Goal: Information Seeking & Learning: Learn about a topic

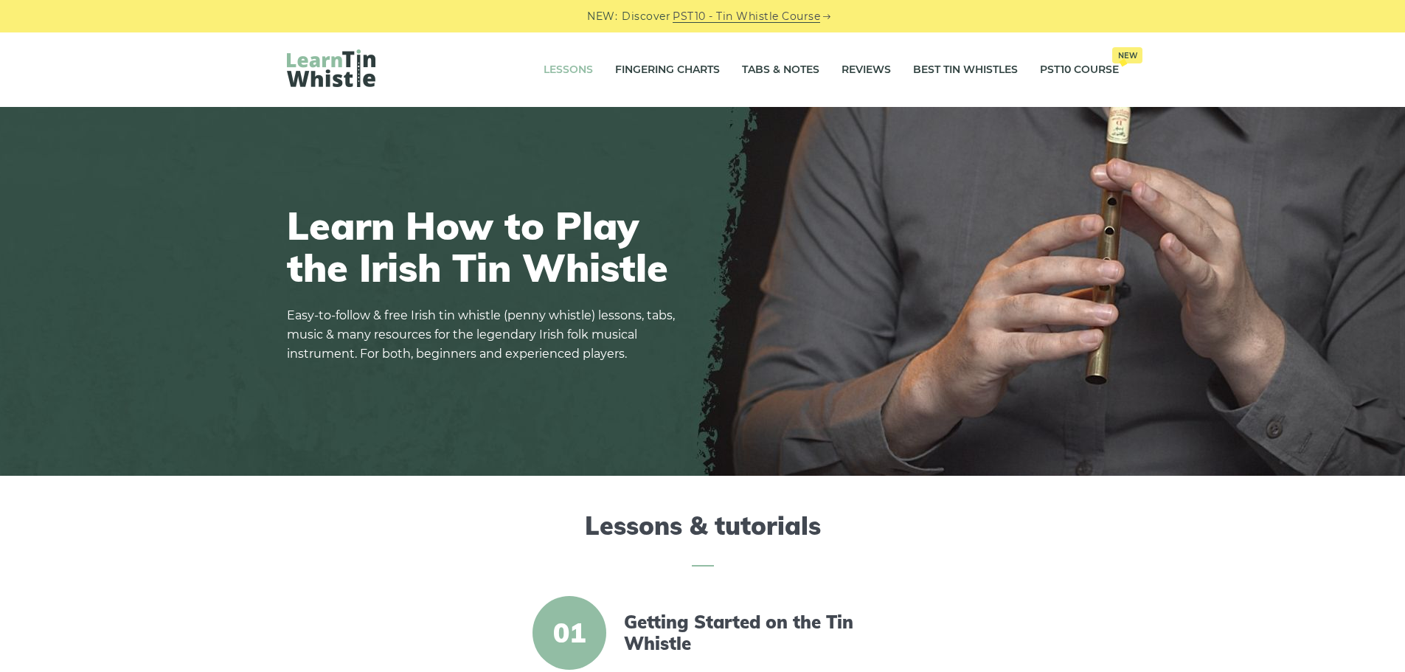
click at [570, 67] on link "Lessons" at bounding box center [568, 70] width 49 height 37
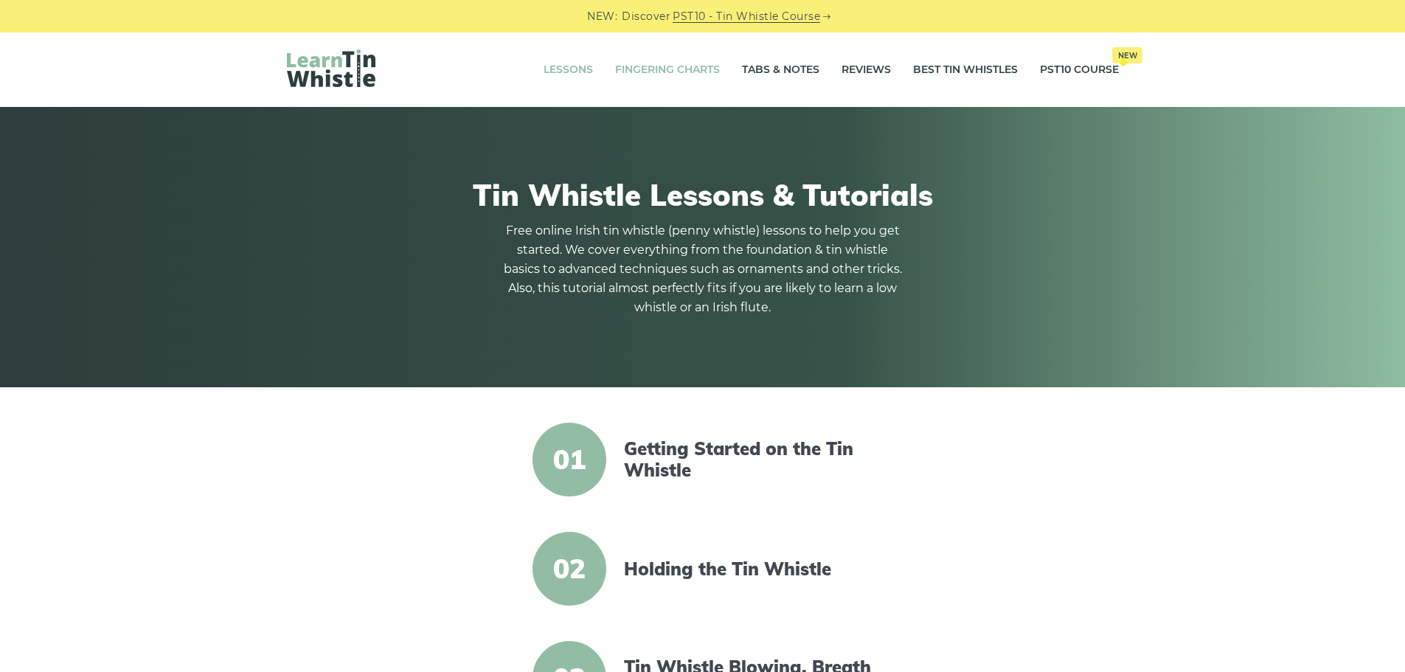
click at [675, 70] on link "Fingering Charts" at bounding box center [667, 70] width 105 height 37
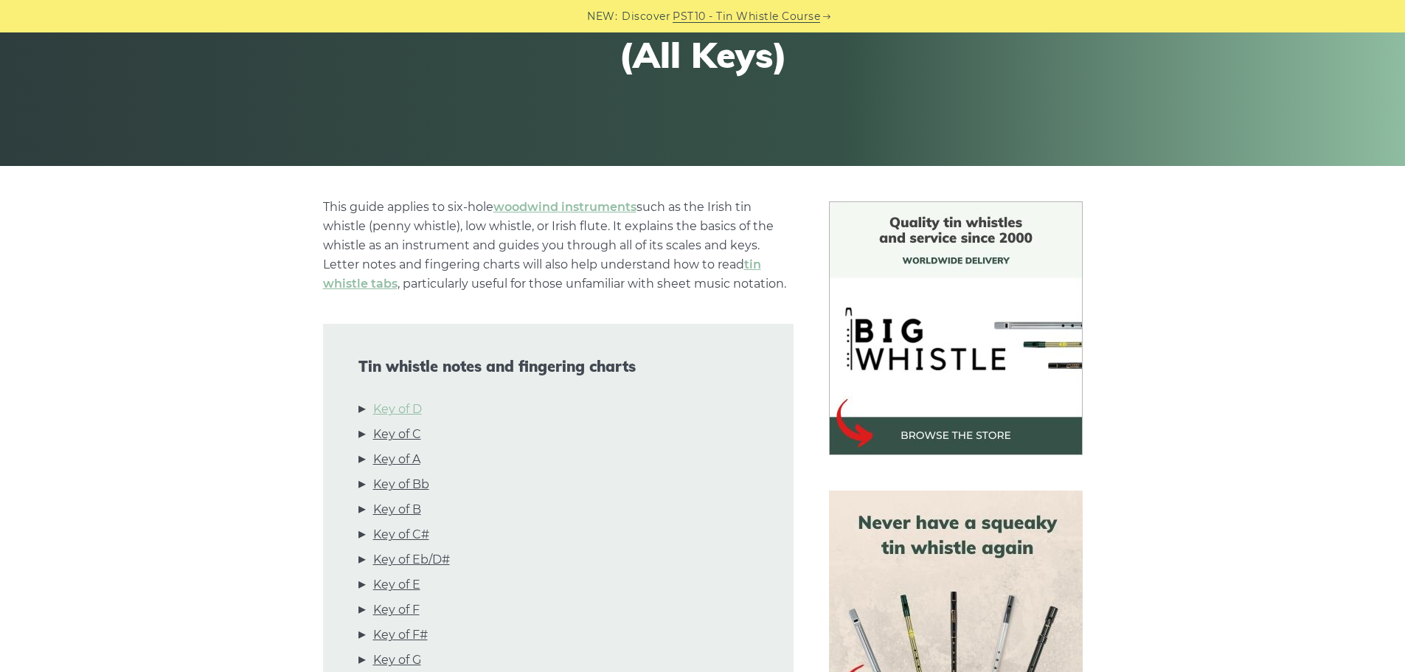
click at [390, 409] on link "Key of D" at bounding box center [397, 409] width 49 height 19
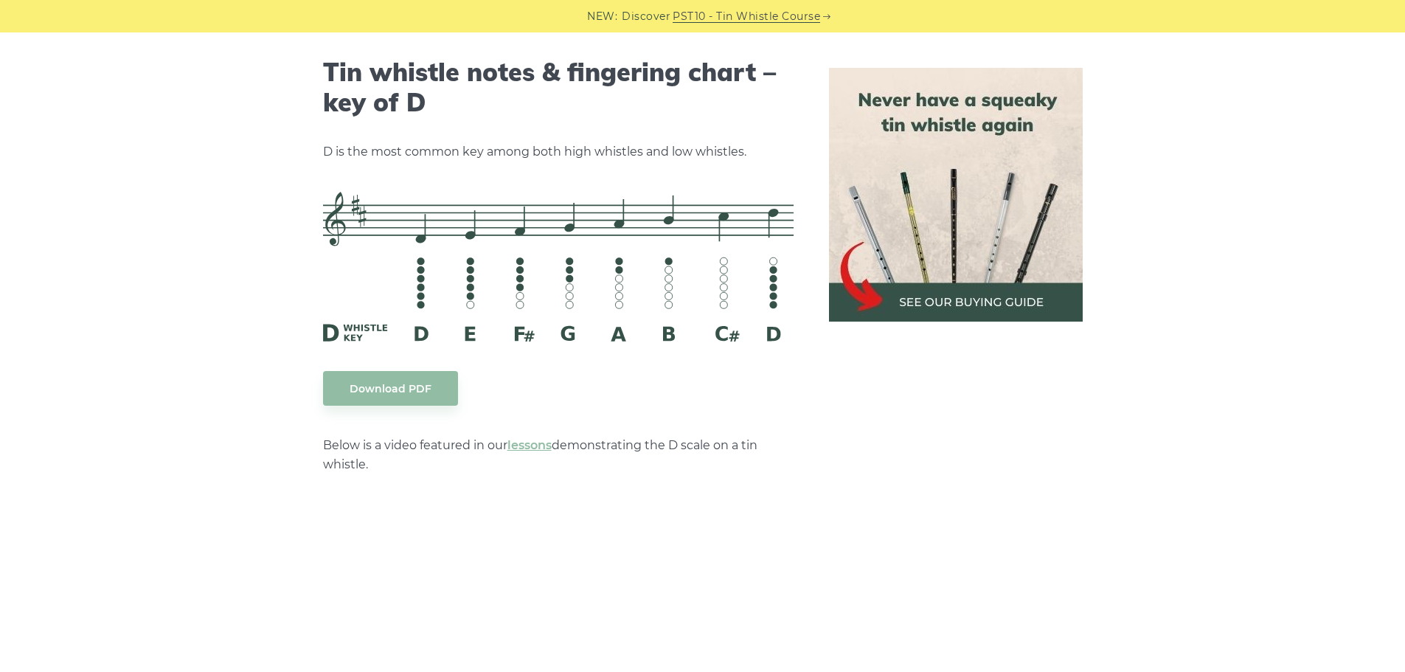
scroll to position [2299, 0]
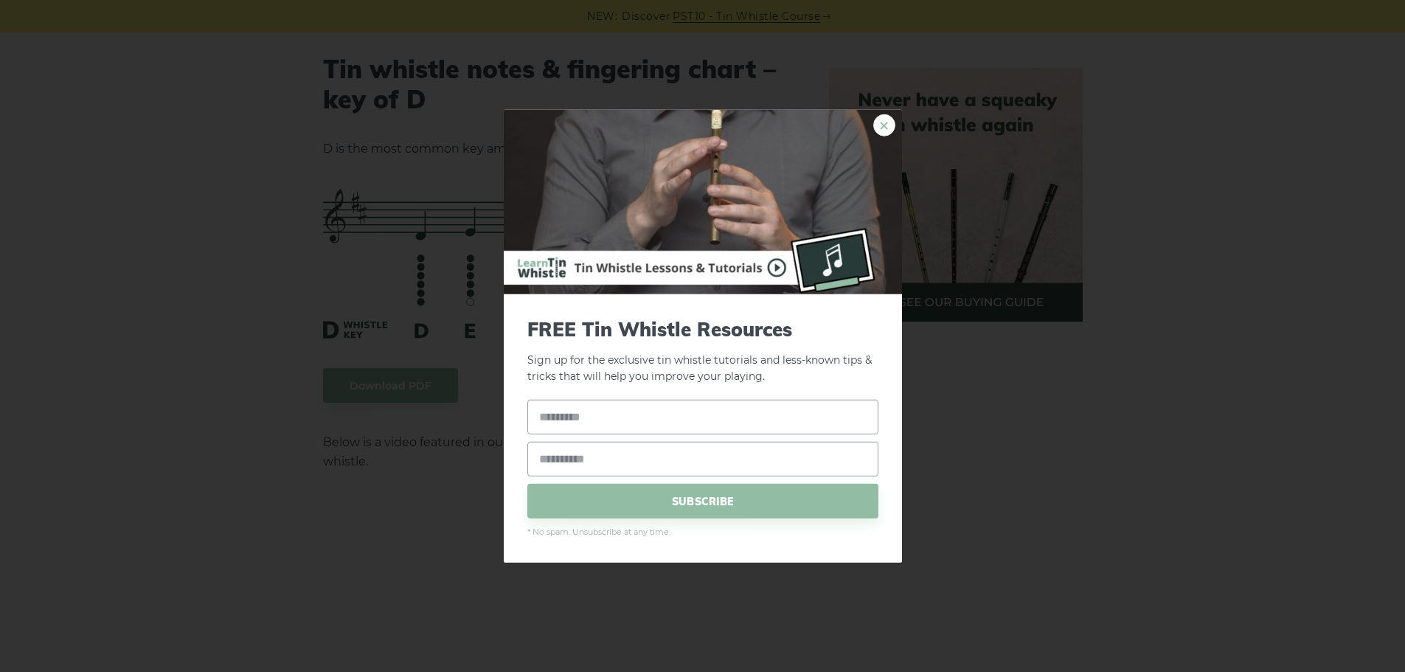
click at [881, 129] on link "×" at bounding box center [884, 125] width 22 height 22
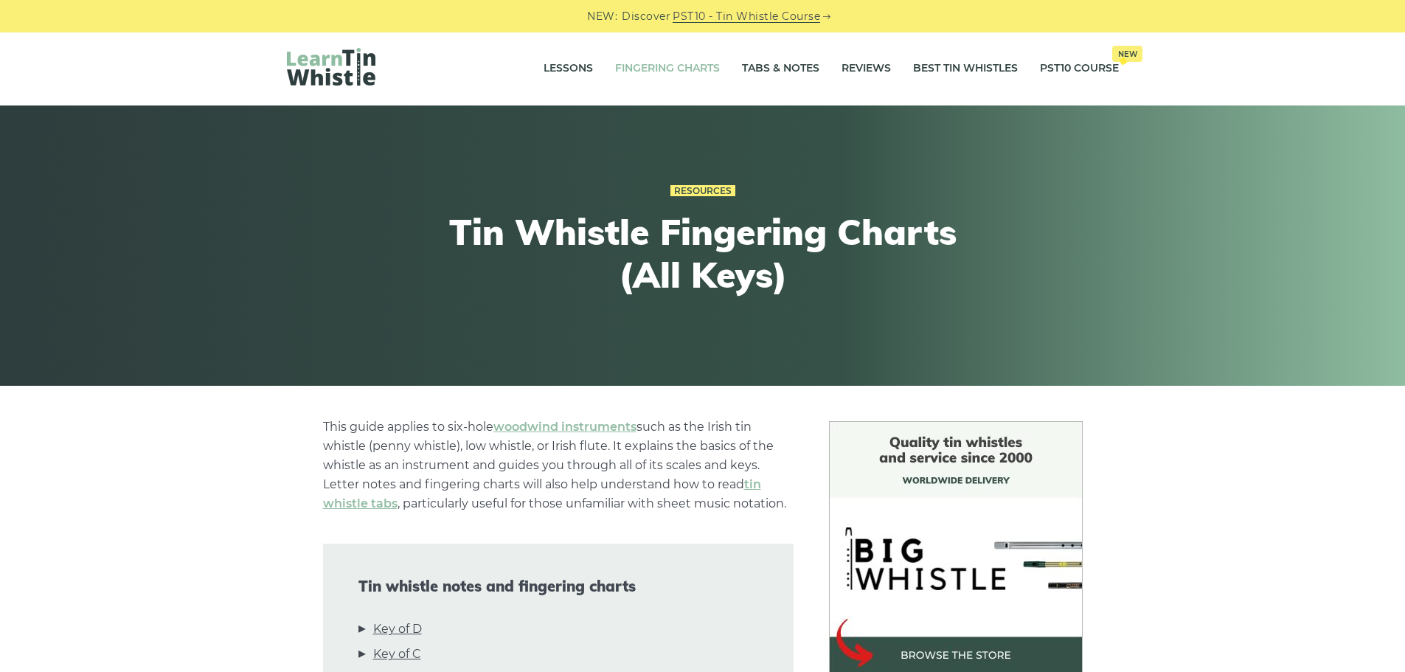
scroll to position [0, 0]
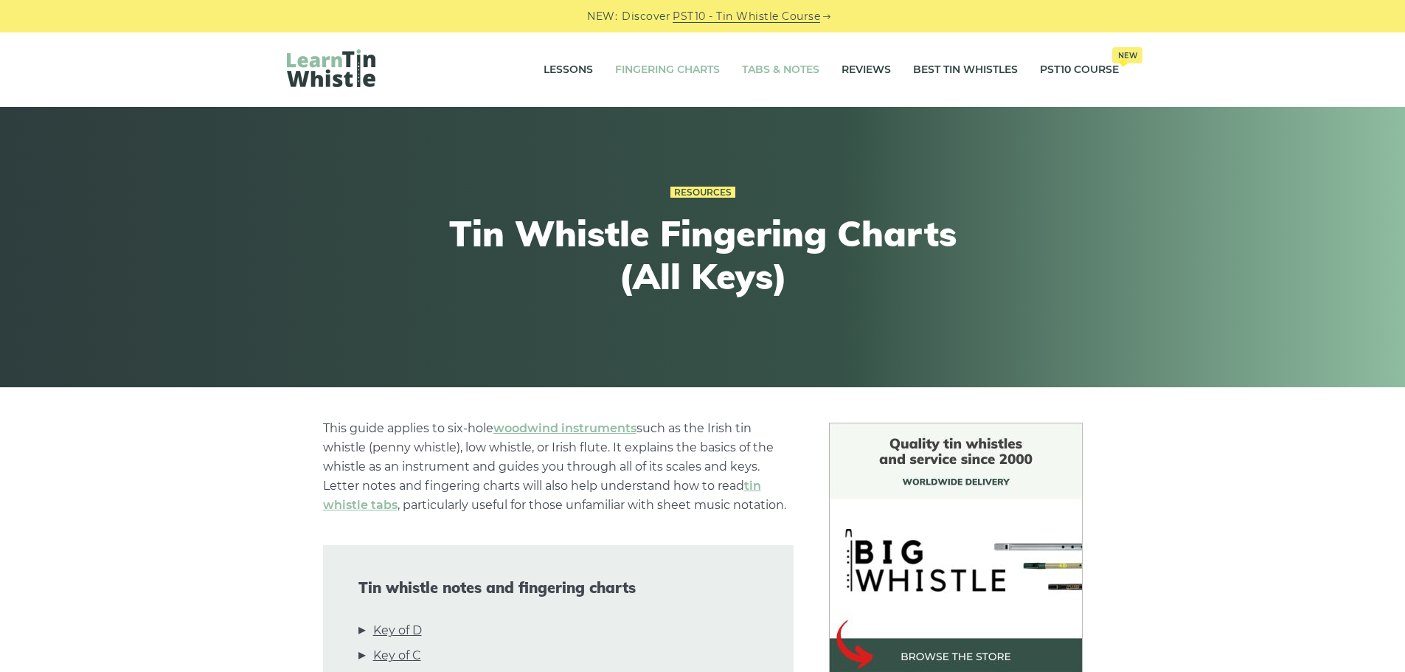
click at [796, 72] on link "Tabs & Notes" at bounding box center [780, 70] width 77 height 37
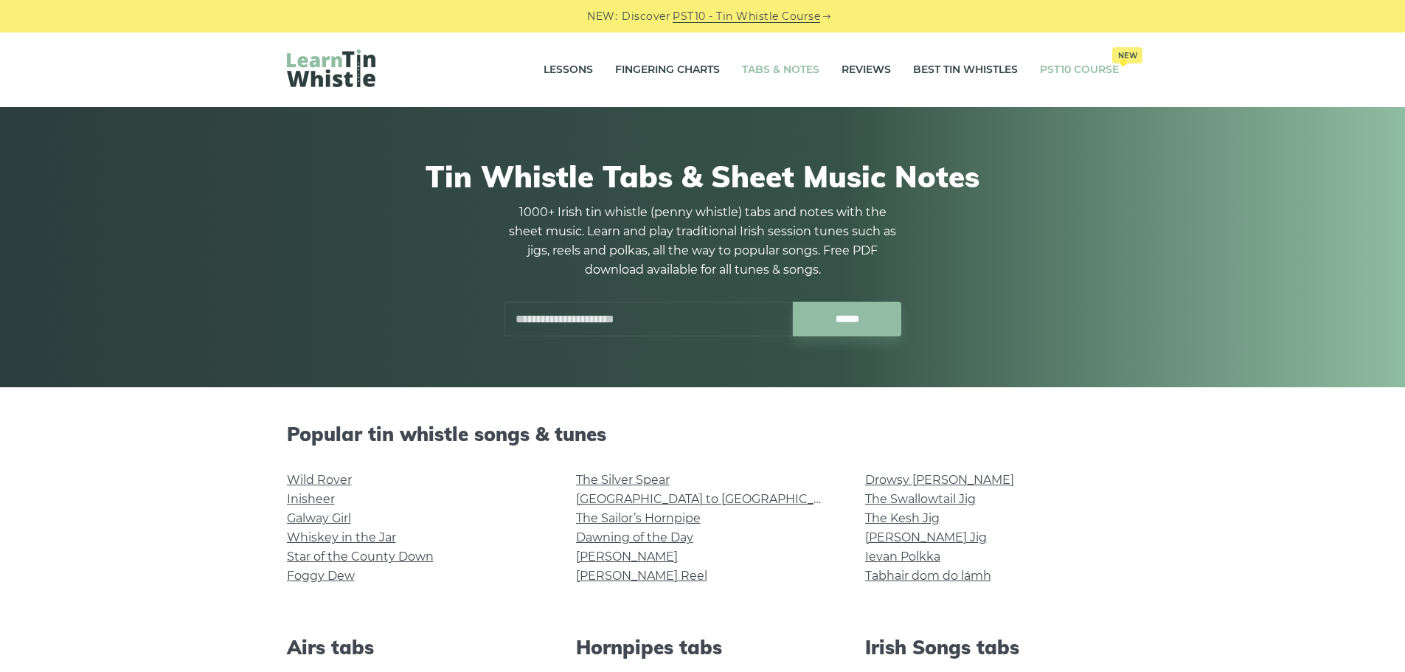
click at [1085, 70] on link "PST10 Course New" at bounding box center [1079, 70] width 79 height 37
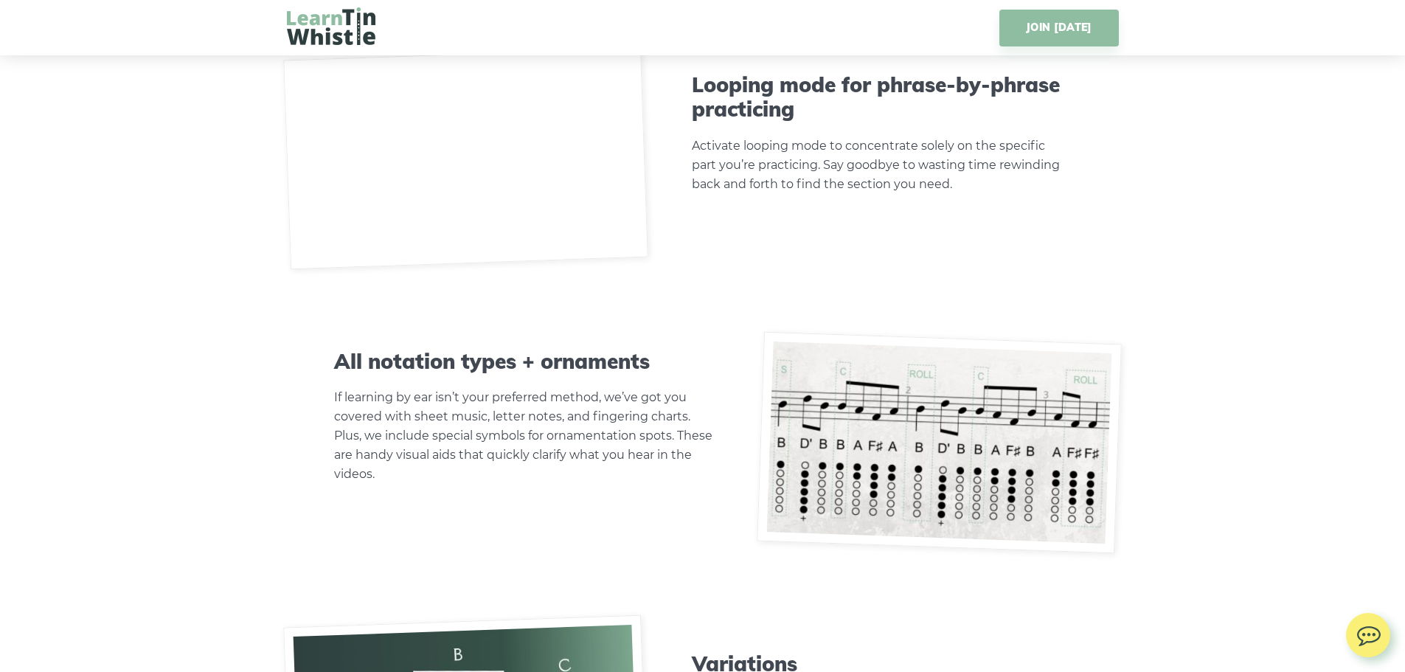
scroll to position [3836, 0]
